Goal: Transaction & Acquisition: Purchase product/service

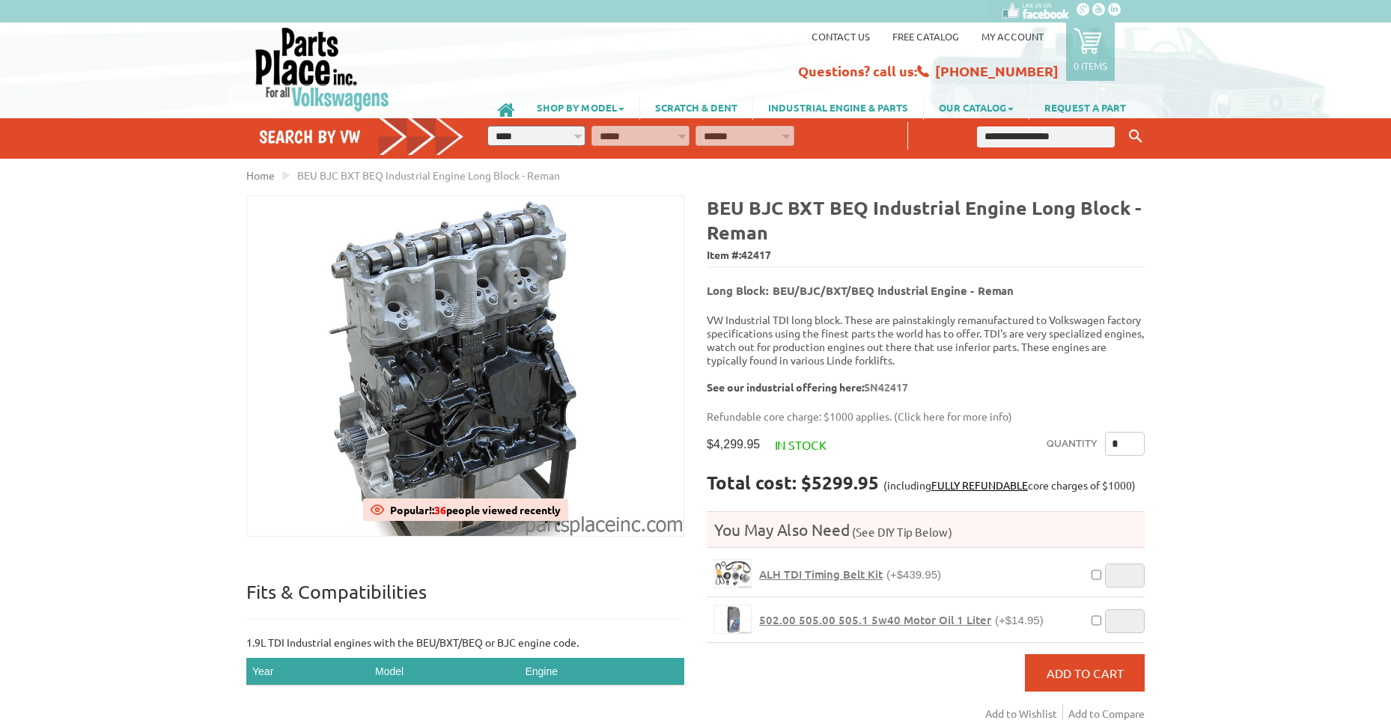
click at [450, 348] on img at bounding box center [465, 366] width 436 height 340
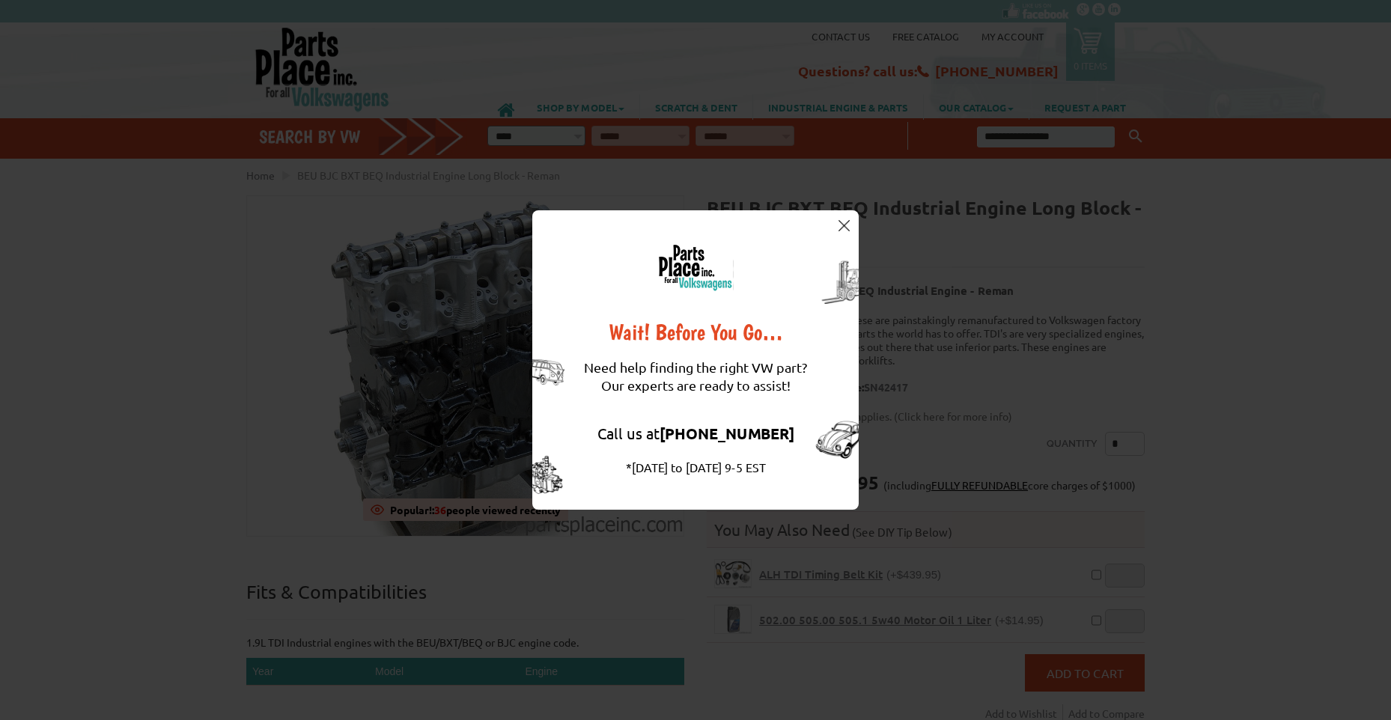
click at [846, 224] on img at bounding box center [843, 225] width 11 height 11
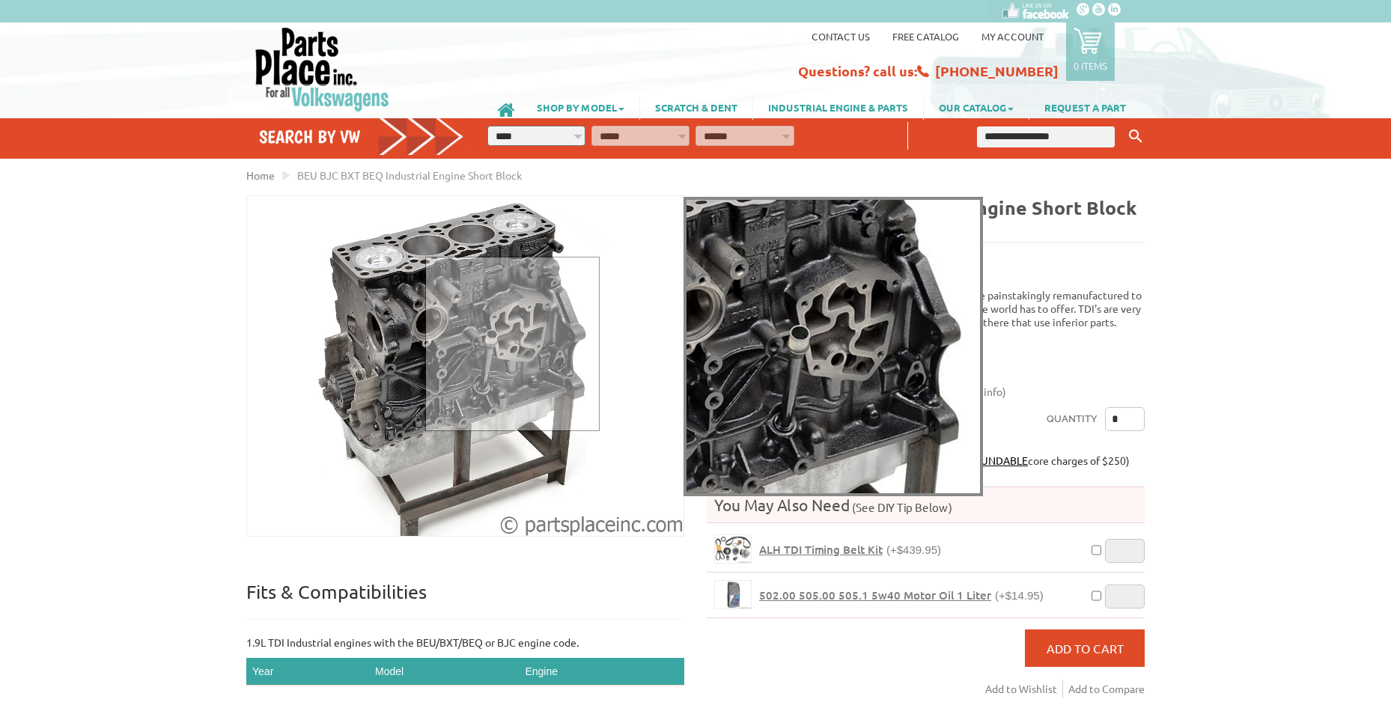
click at [511, 343] on div at bounding box center [512, 344] width 174 height 174
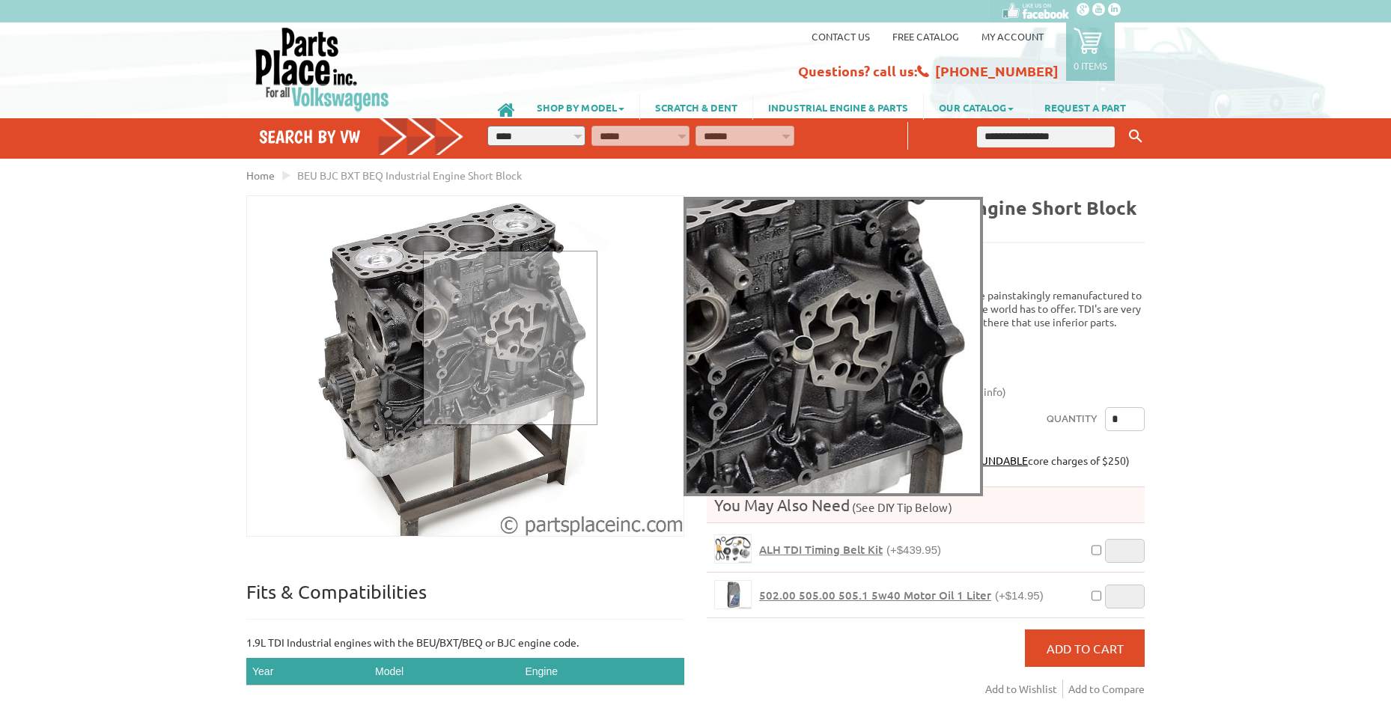
click at [509, 337] on div at bounding box center [510, 338] width 174 height 174
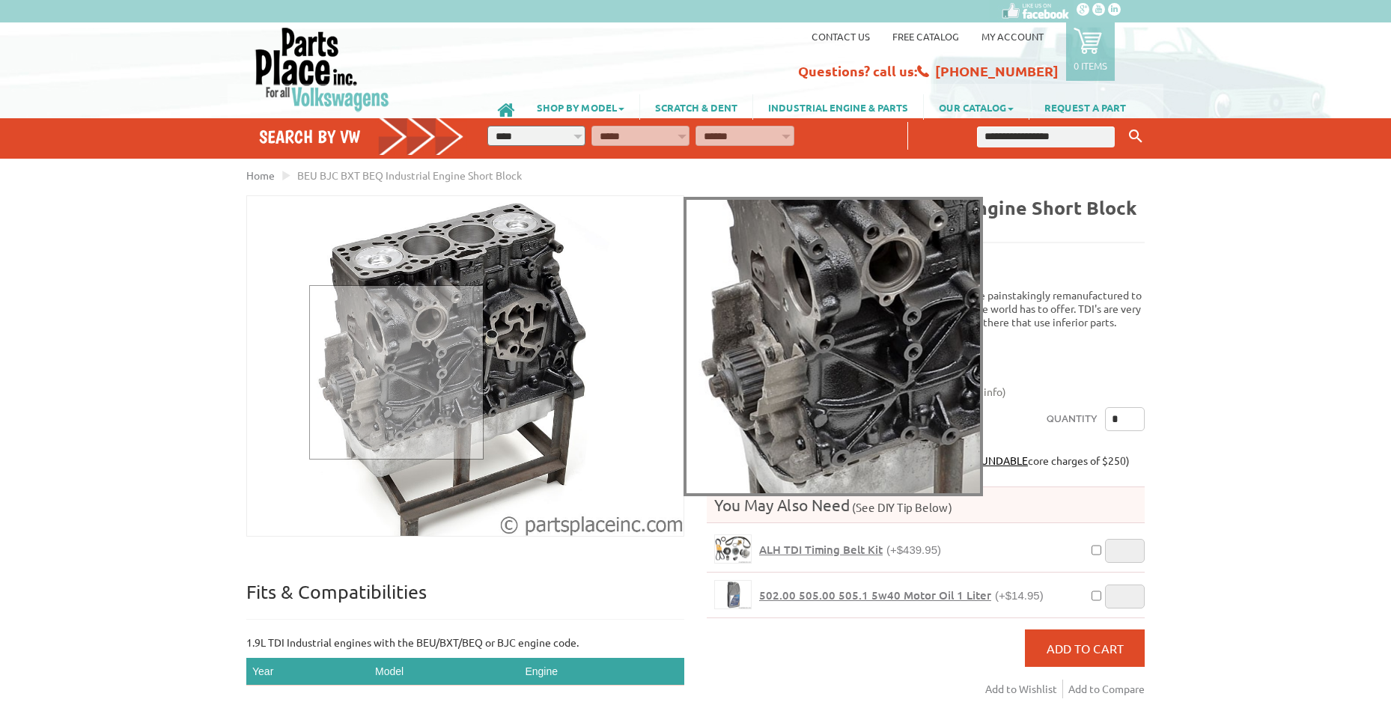
drag, startPoint x: 466, startPoint y: 333, endPoint x: 395, endPoint y: 371, distance: 80.0
click at [395, 371] on div at bounding box center [396, 372] width 174 height 174
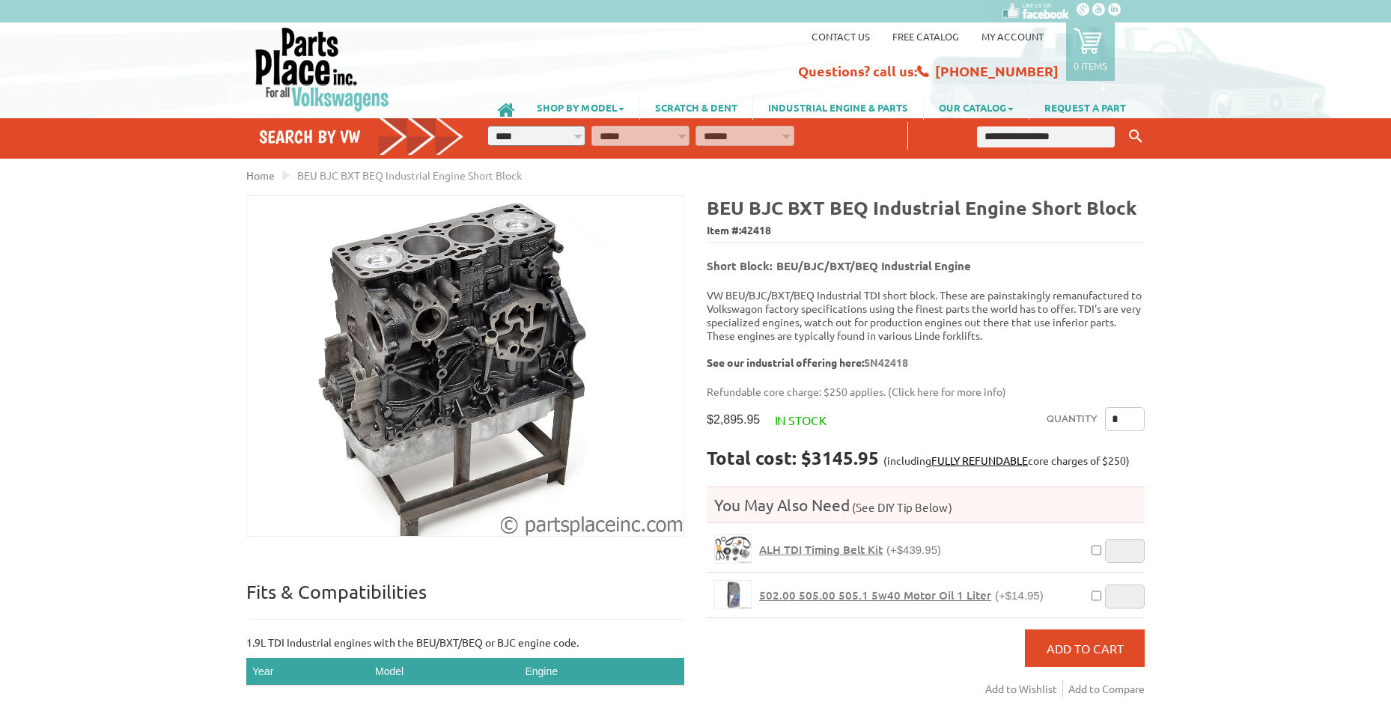
click at [95, 381] on div "VW Diesel Engine Parts Diesel Cylinder Heads and Parts Diesel Timing Belts, Ten…" at bounding box center [695, 568] width 1391 height 1137
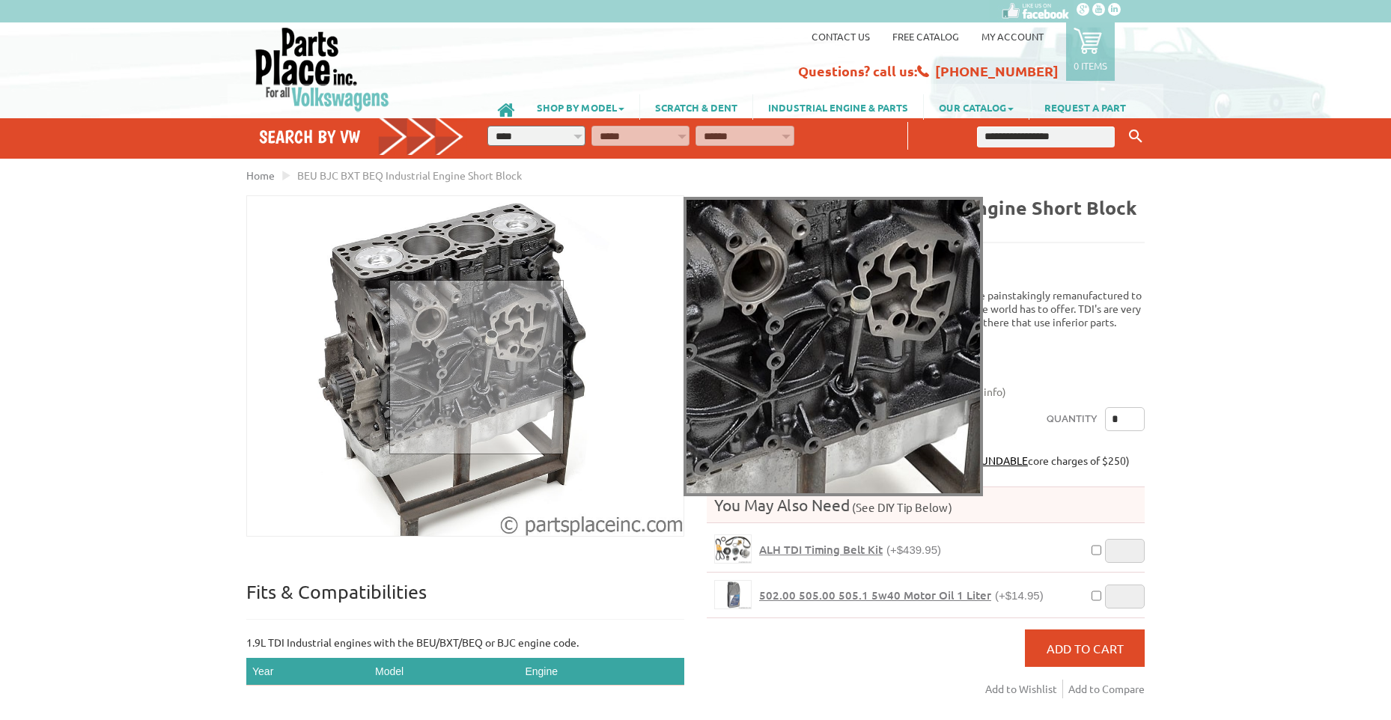
click at [475, 366] on div at bounding box center [476, 367] width 174 height 174
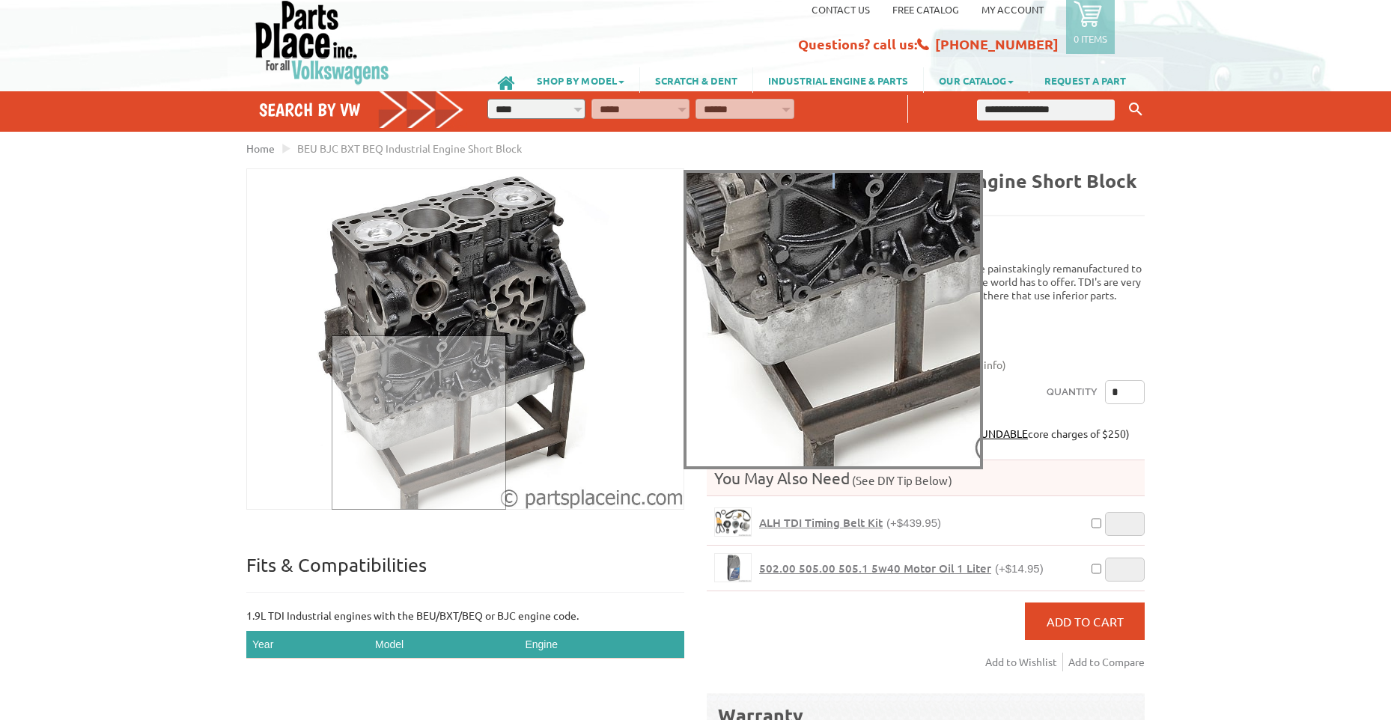
scroll to position [75, 0]
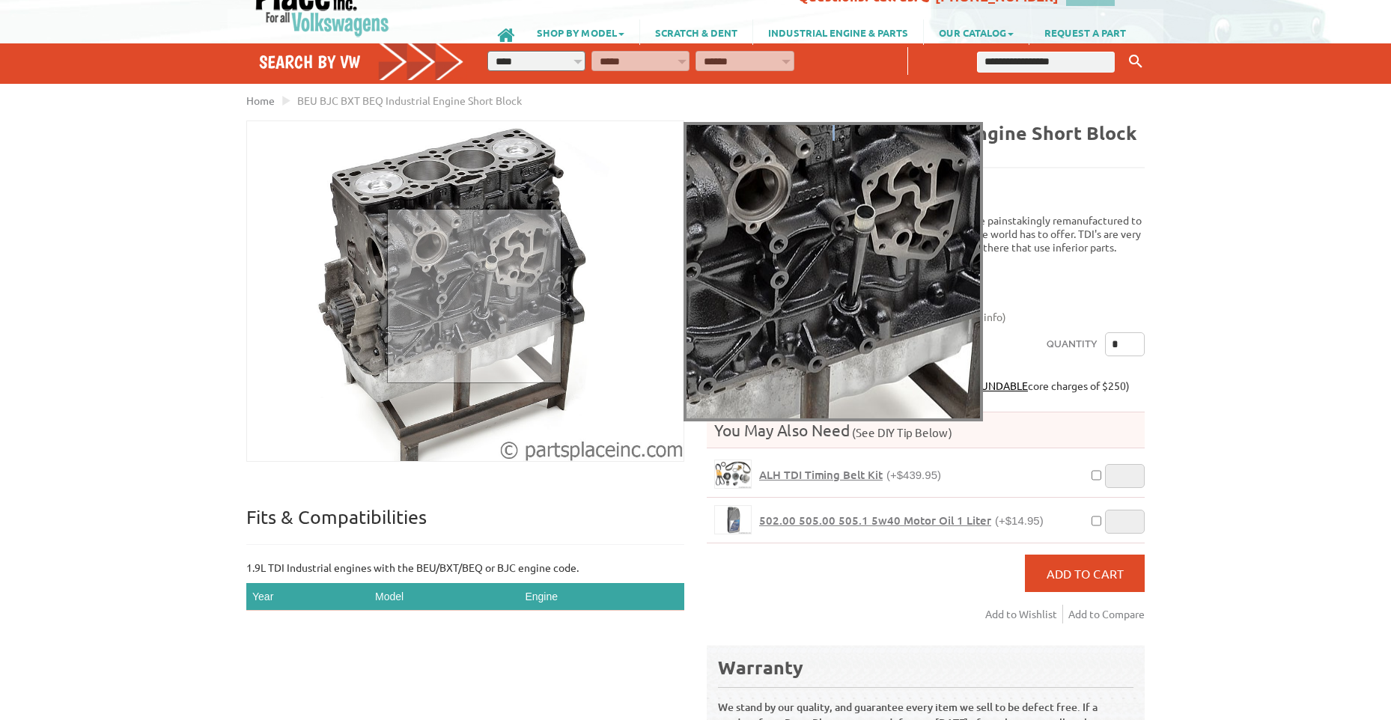
drag, startPoint x: 473, startPoint y: 295, endPoint x: 460, endPoint y: 263, distance: 34.9
click at [460, 263] on div at bounding box center [474, 296] width 174 height 174
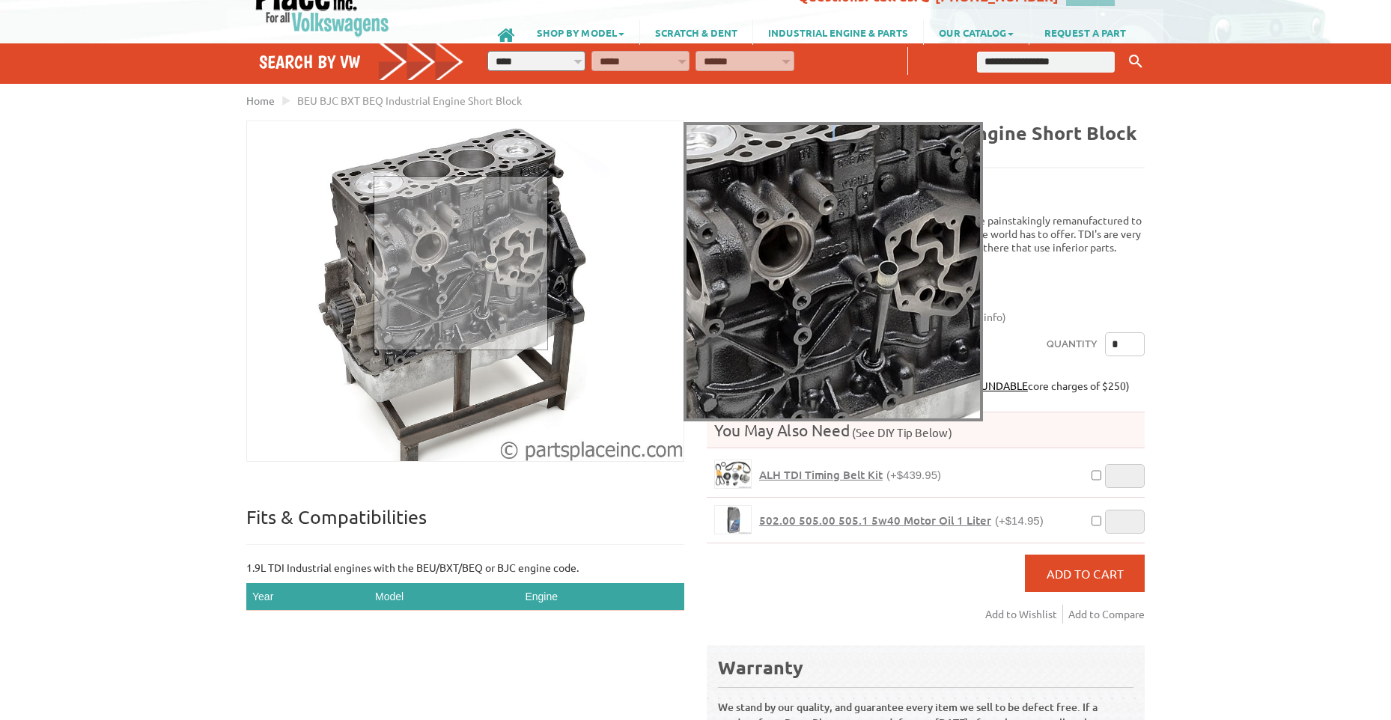
click at [460, 262] on div at bounding box center [460, 263] width 174 height 174
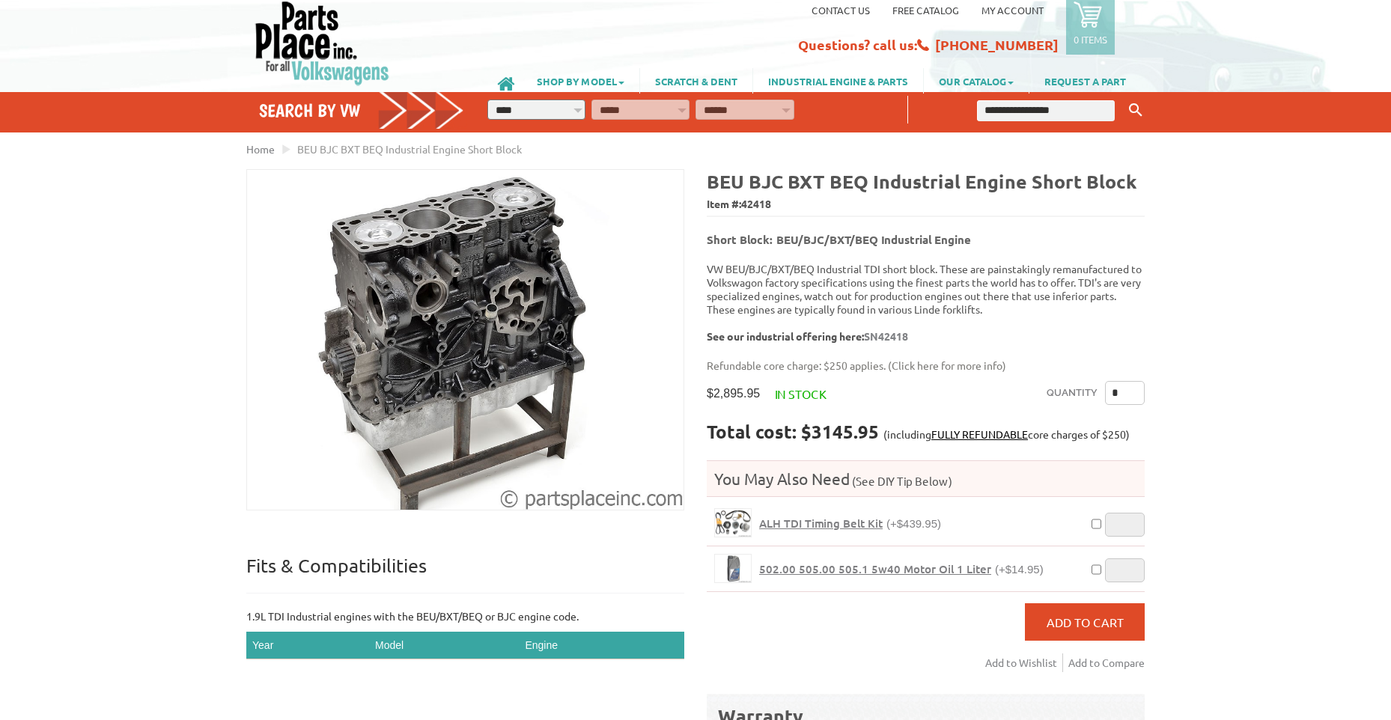
scroll to position [0, 0]
